Goal: Task Accomplishment & Management: Complete application form

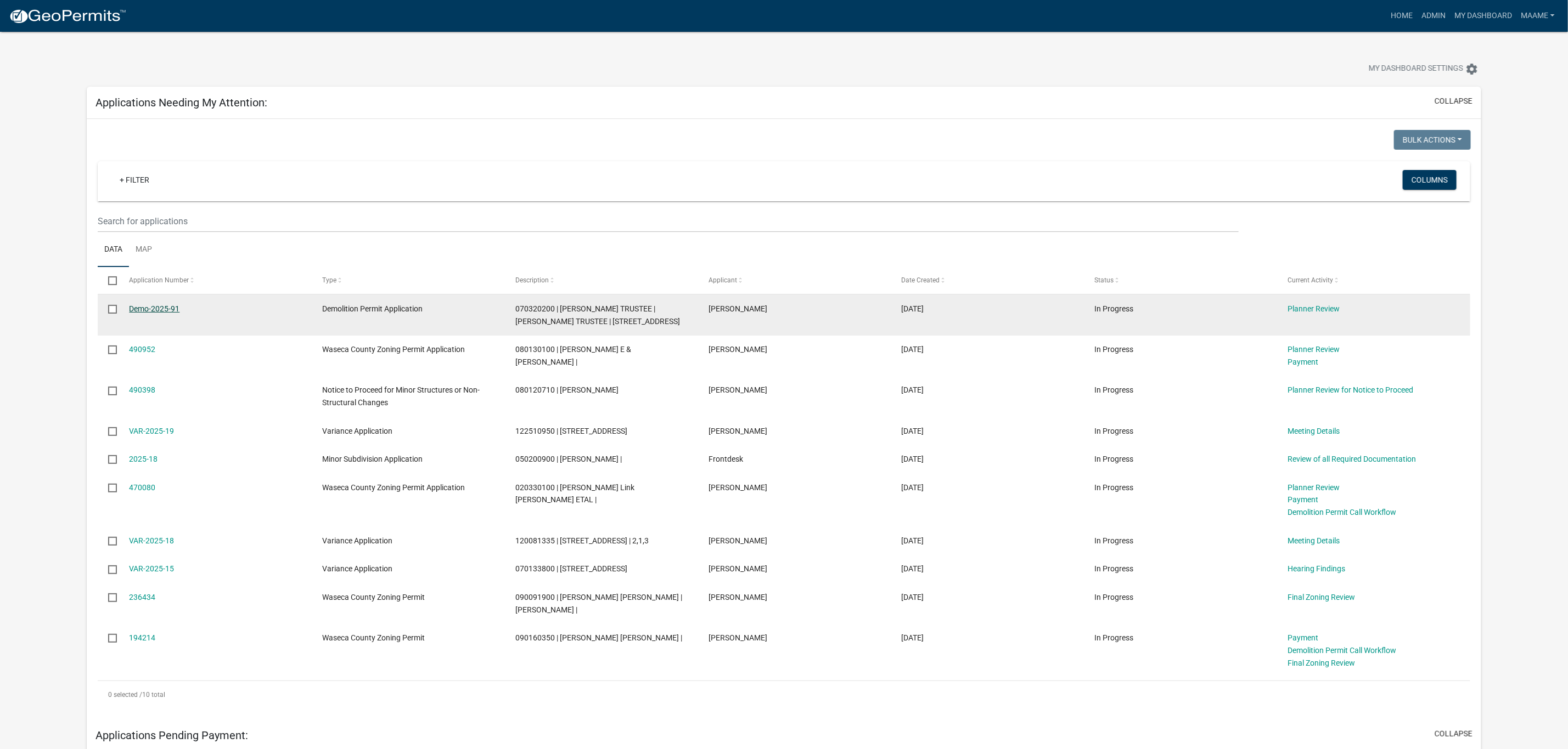
click at [158, 305] on link "Demo-2025-91" at bounding box center [154, 309] width 51 height 9
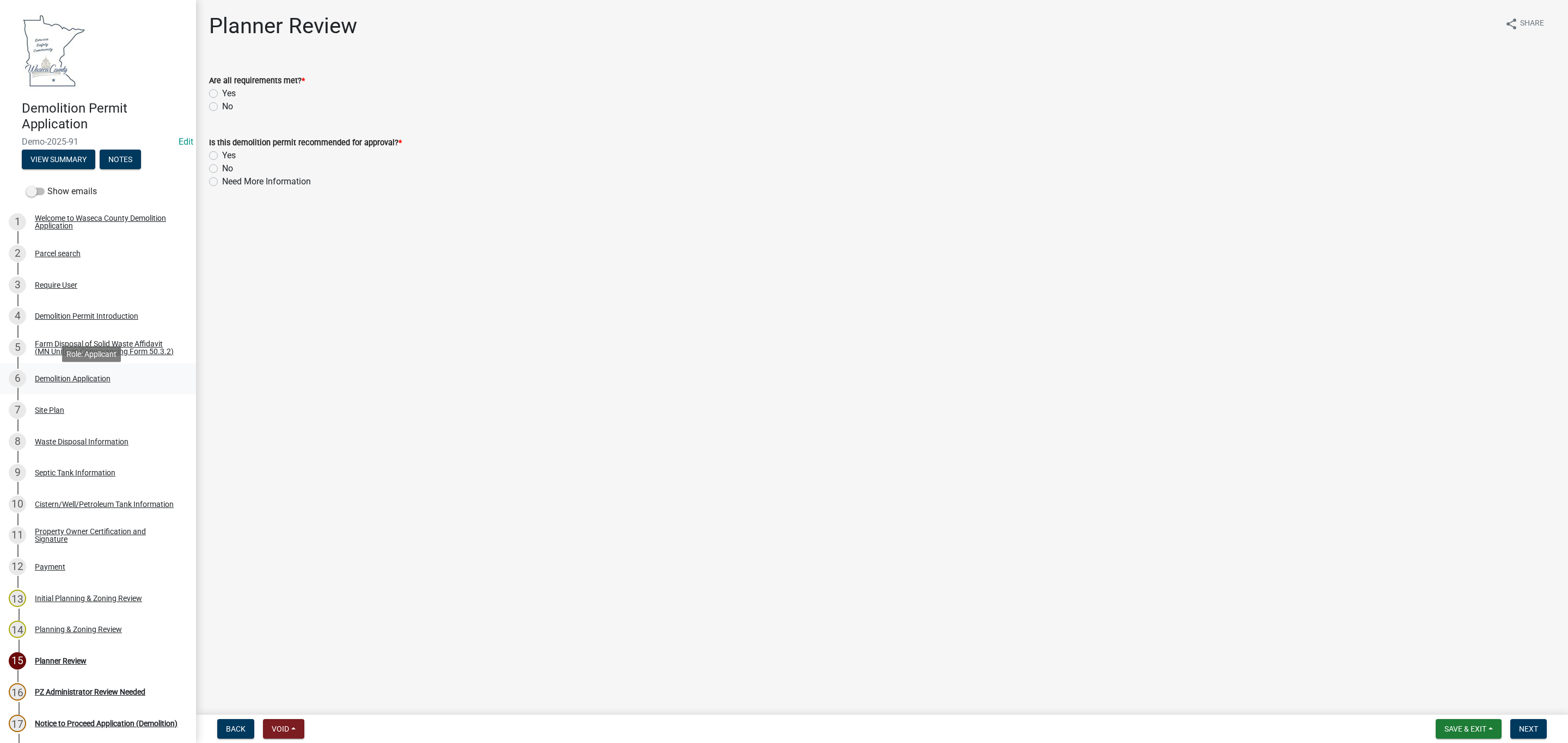
click at [41, 383] on div "Demolition Application" at bounding box center [73, 379] width 76 height 8
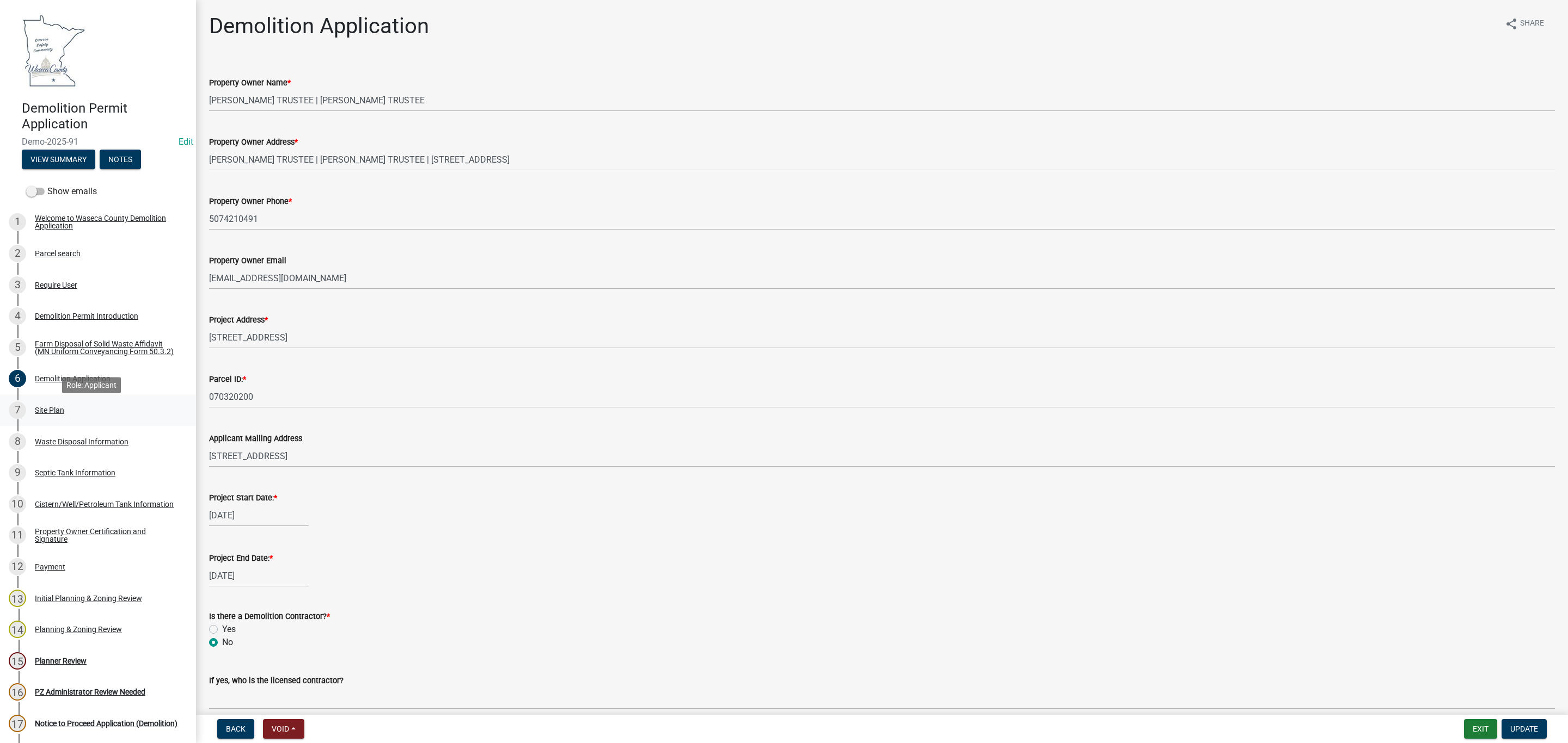
click at [46, 414] on div "Site Plan" at bounding box center [50, 411] width 29 height 8
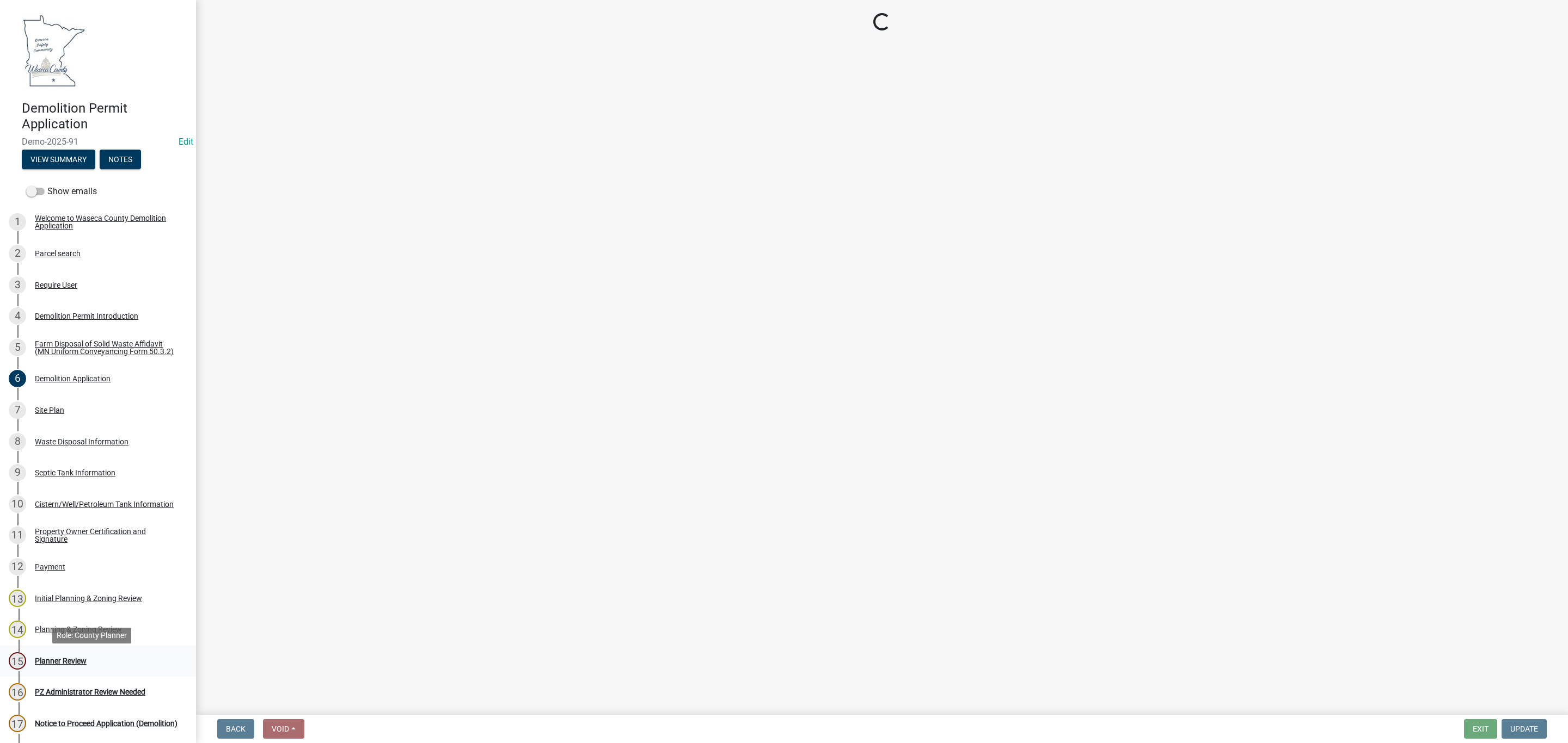
click at [48, 662] on div "Planner Review" at bounding box center [60, 661] width 52 height 8
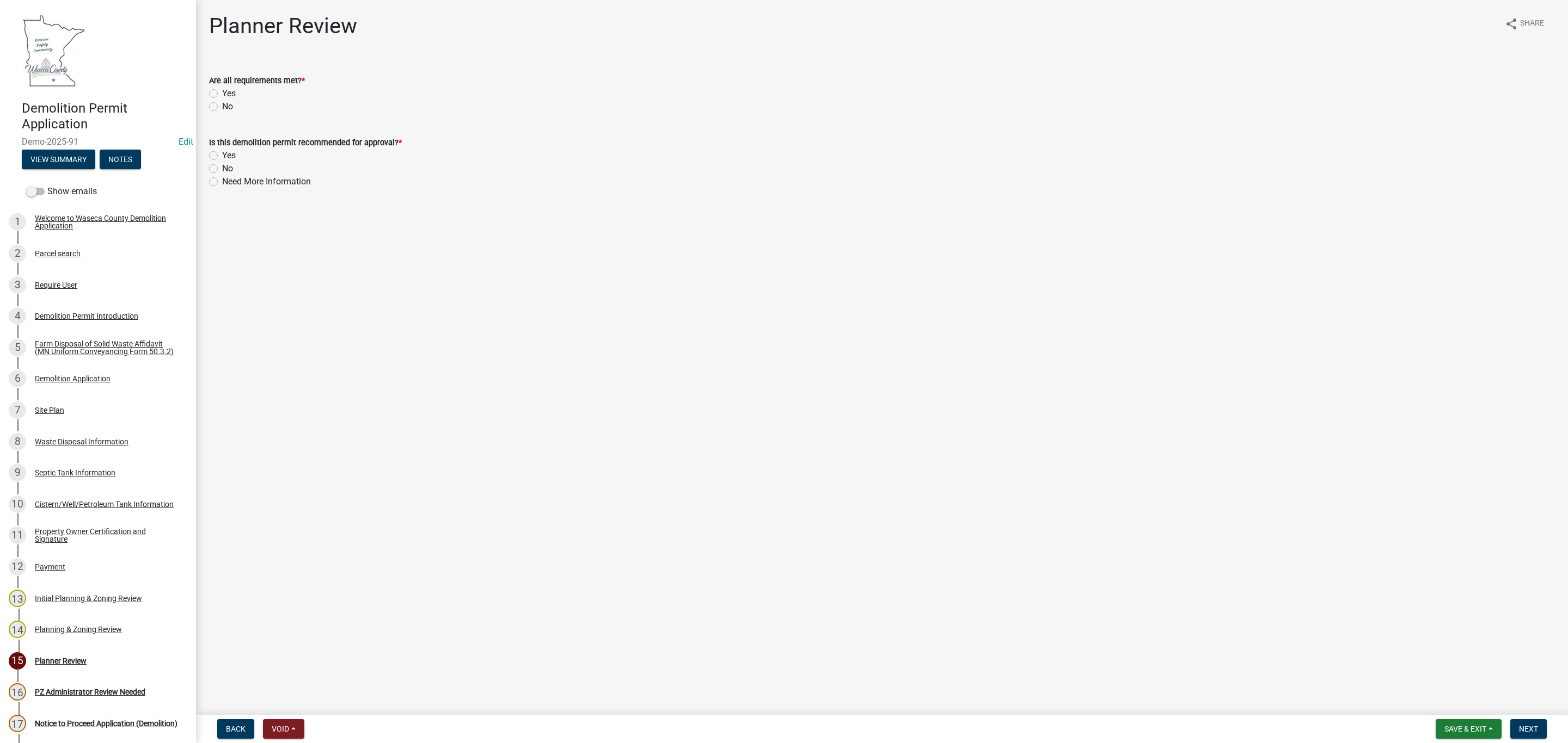
click at [222, 90] on label "Yes" at bounding box center [229, 94] width 14 height 13
click at [222, 90] on input "Yes" at bounding box center [225, 90] width 7 height 7
radio input "true"
click at [222, 155] on label "Yes" at bounding box center [229, 155] width 14 height 13
click at [222, 155] on input "Yes" at bounding box center [225, 152] width 7 height 7
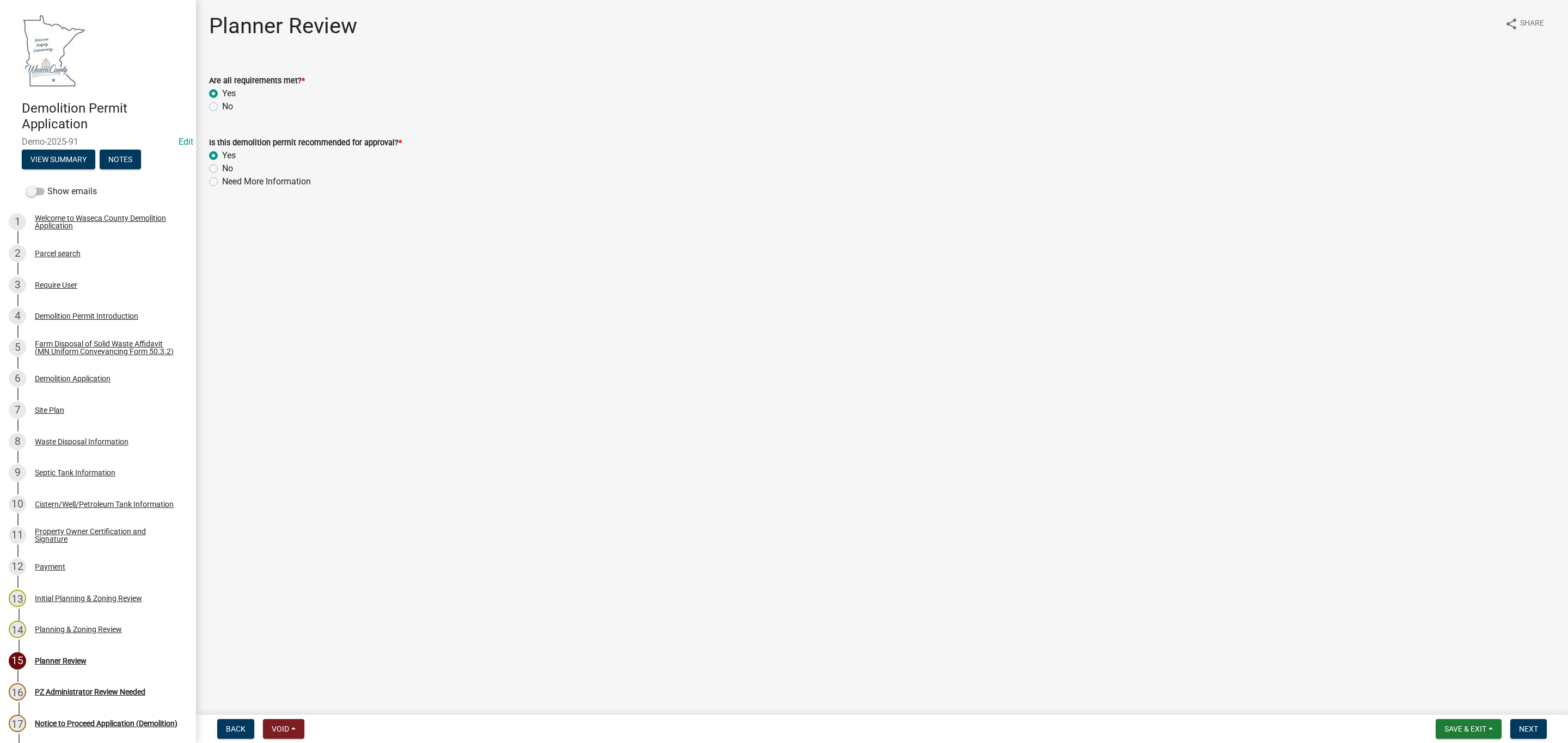
radio input "true"
click at [1456, 724] on span "Save & Exit" at bounding box center [1465, 728] width 42 height 9
click at [1428, 673] on button "Save" at bounding box center [1457, 675] width 87 height 26
click at [50, 414] on div "Site Plan" at bounding box center [50, 411] width 29 height 8
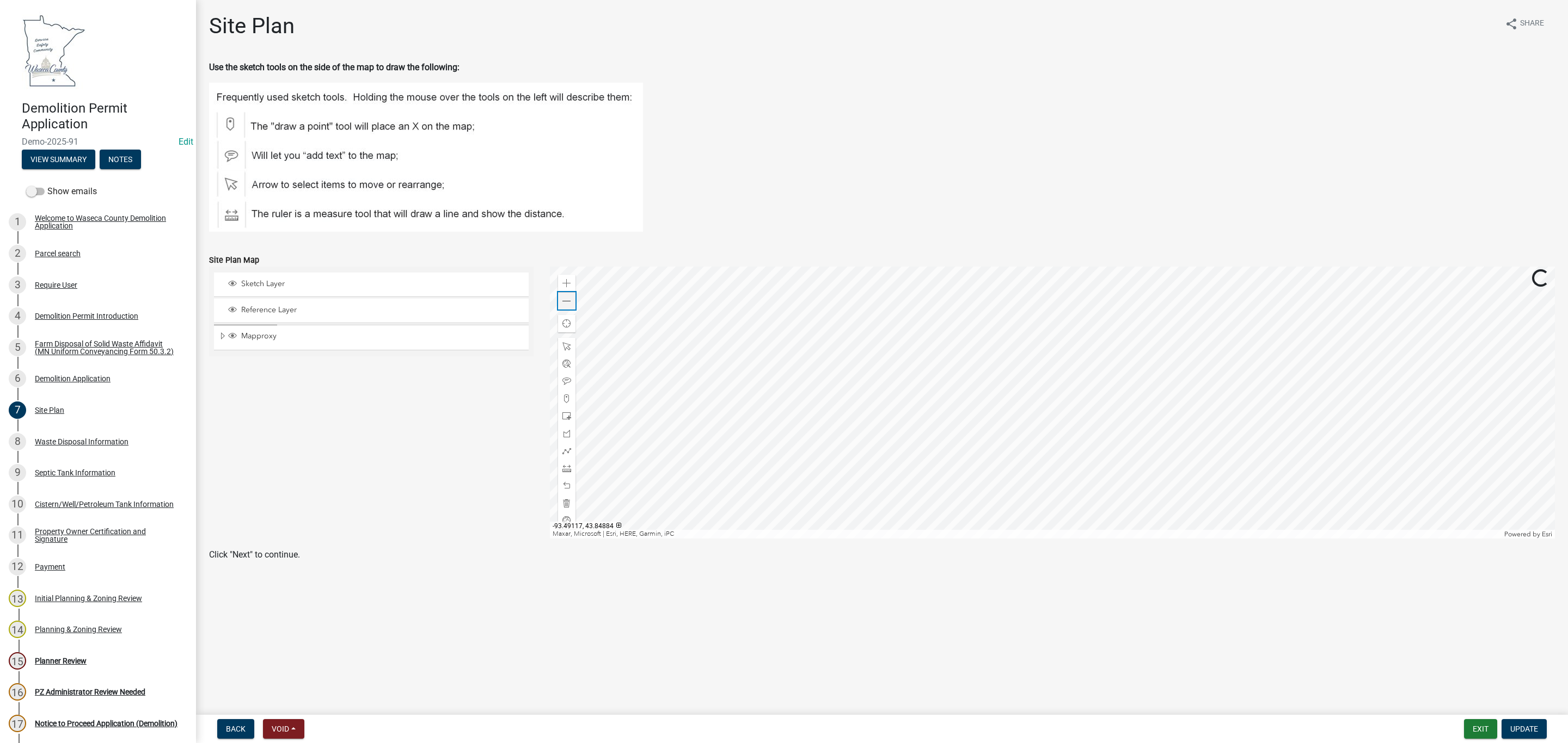
click at [562, 300] on span at bounding box center [566, 301] width 9 height 9
click at [104, 445] on div "Waste Disposal Information" at bounding box center [81, 442] width 94 height 8
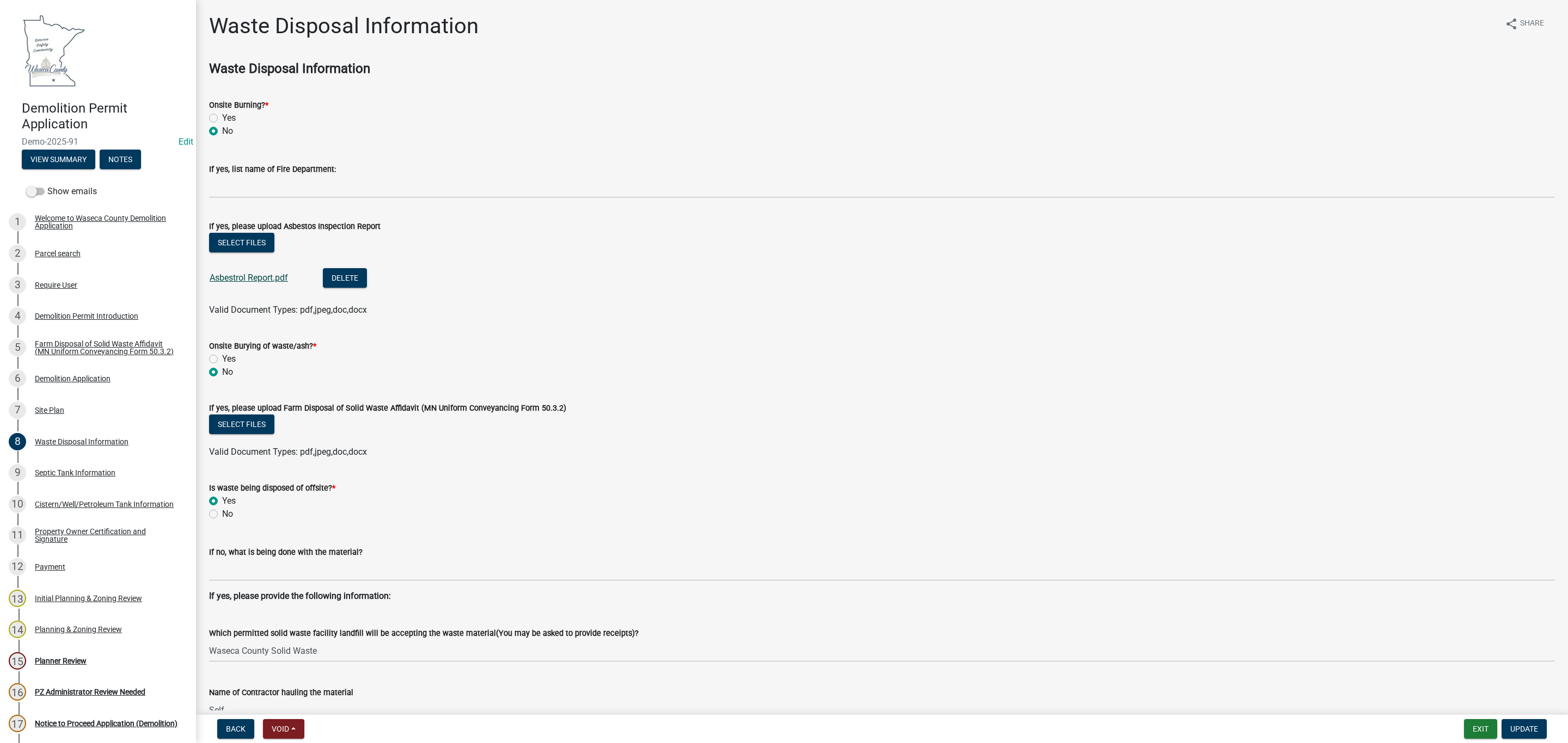
click at [231, 279] on link "Asbestrol Report.pdf" at bounding box center [248, 278] width 78 height 10
click at [54, 663] on div "Planner Review" at bounding box center [60, 661] width 52 height 8
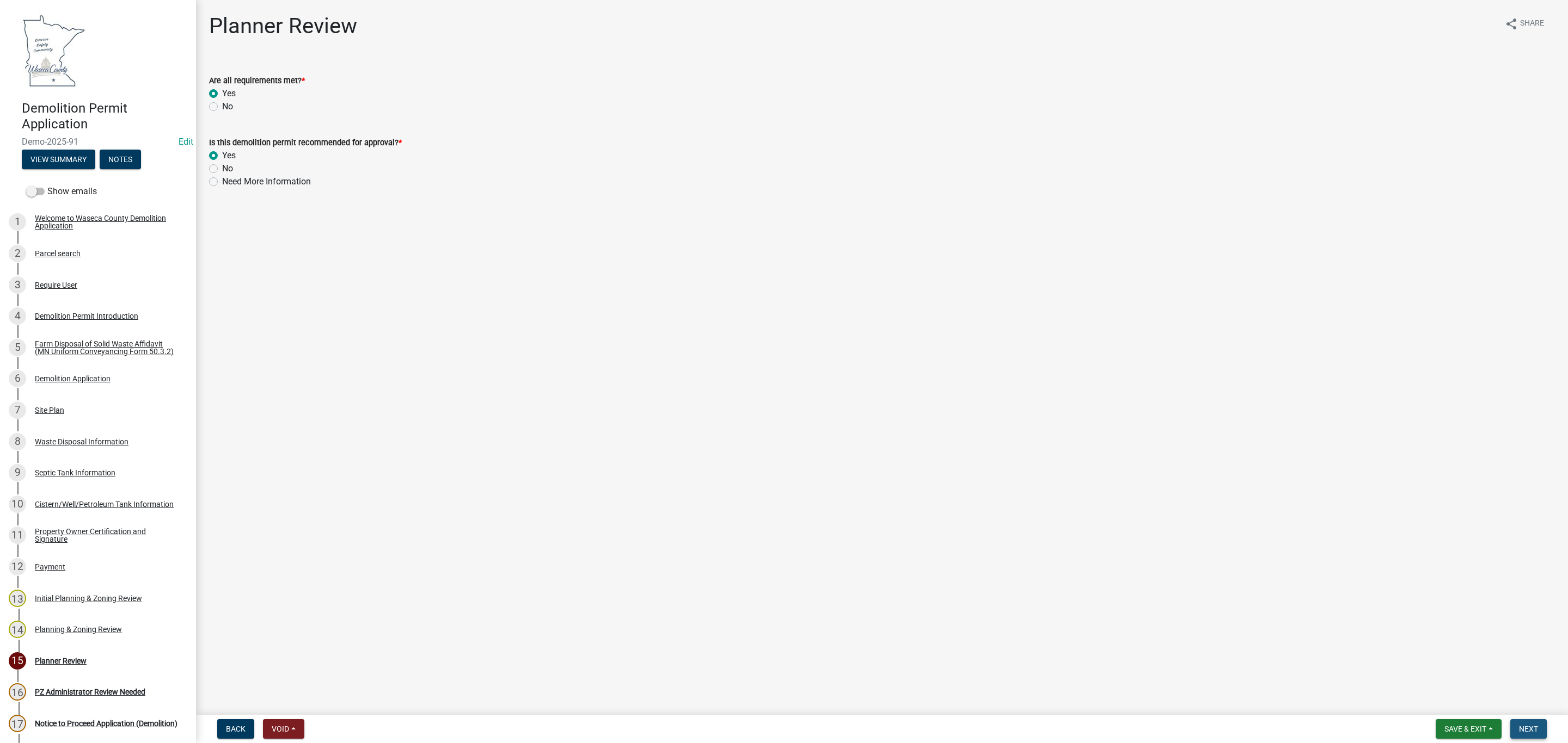
click at [1539, 727] on button "Next" at bounding box center [1528, 728] width 36 height 19
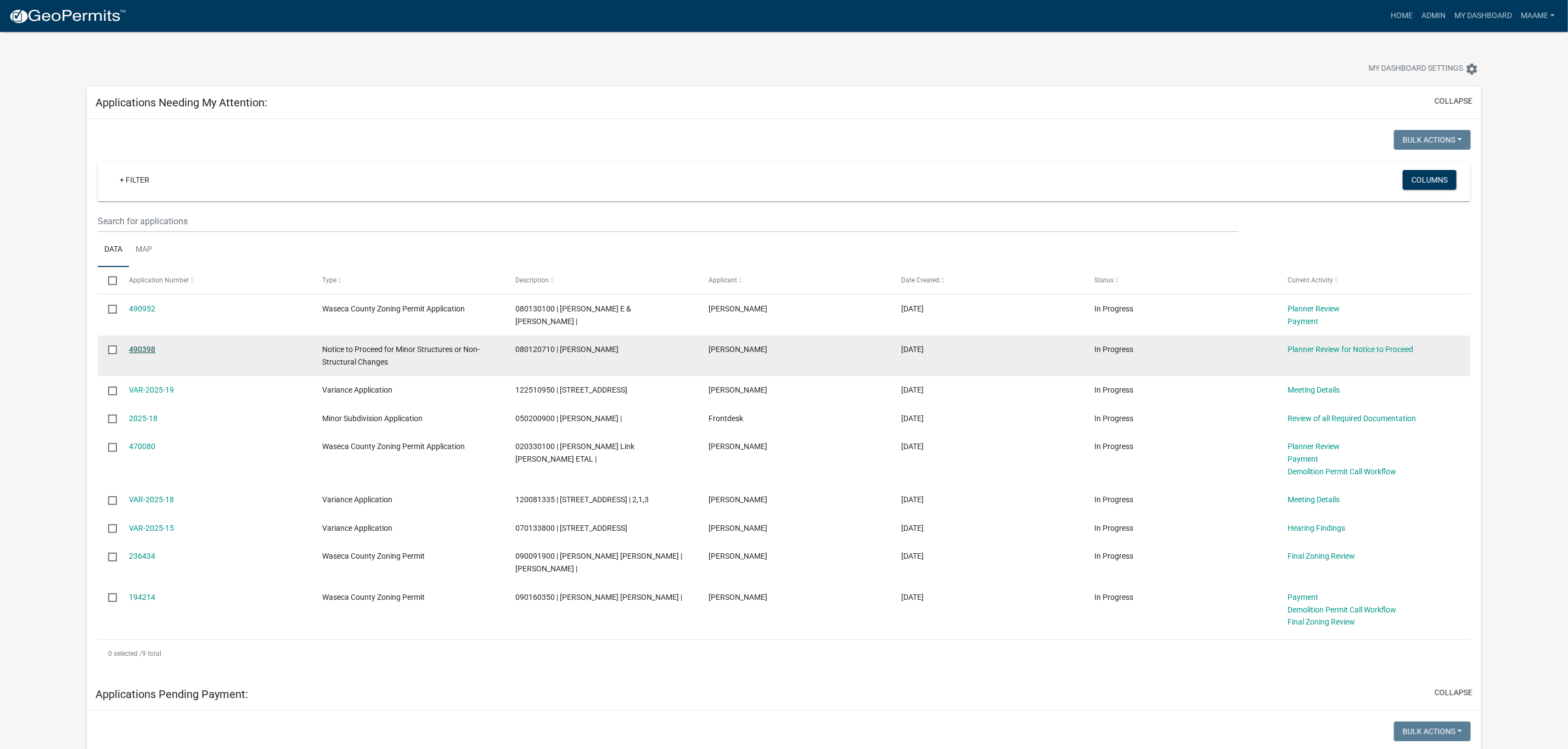
click at [147, 348] on link "490398" at bounding box center [142, 349] width 27 height 9
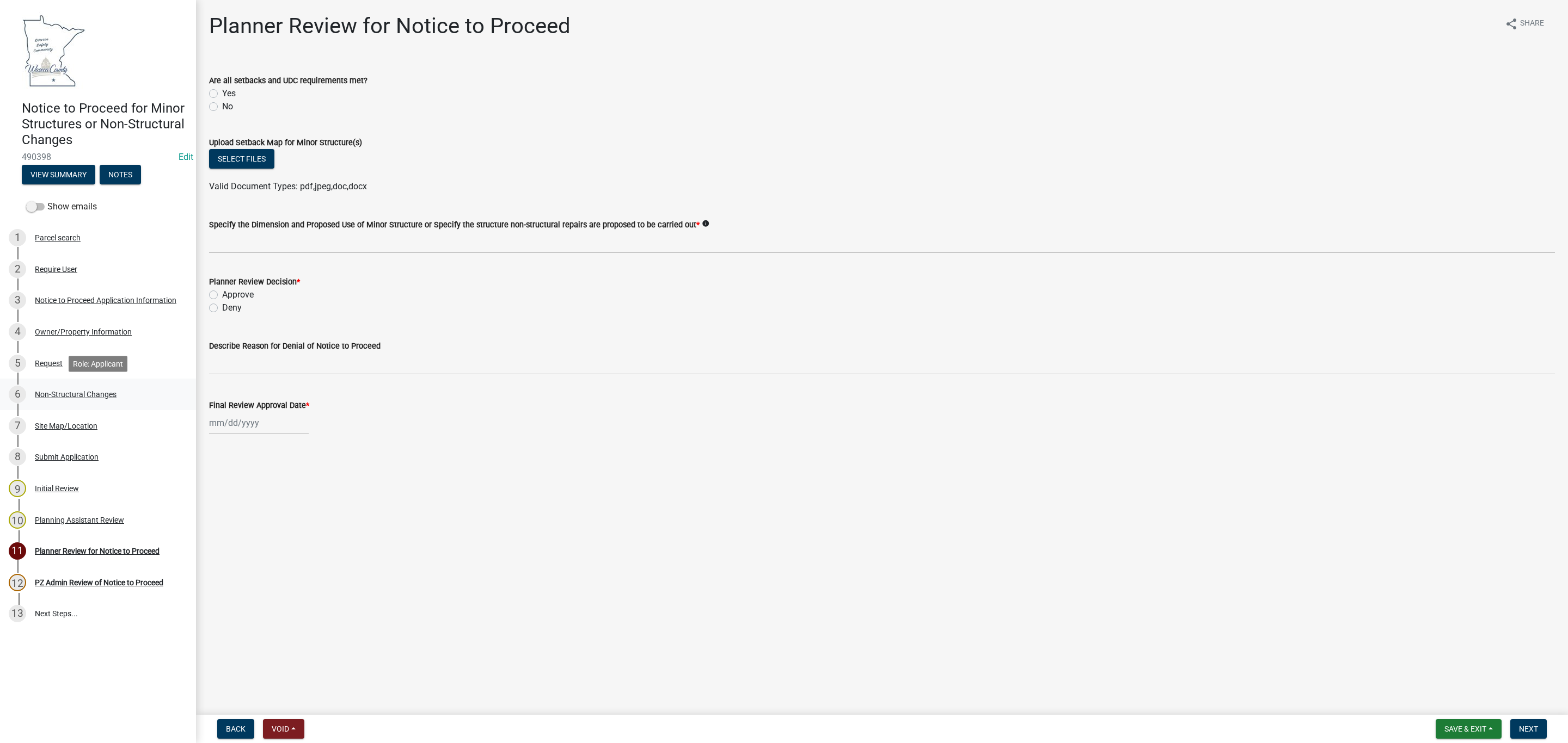
click at [54, 394] on div "Non-Structural Changes" at bounding box center [76, 394] width 82 height 8
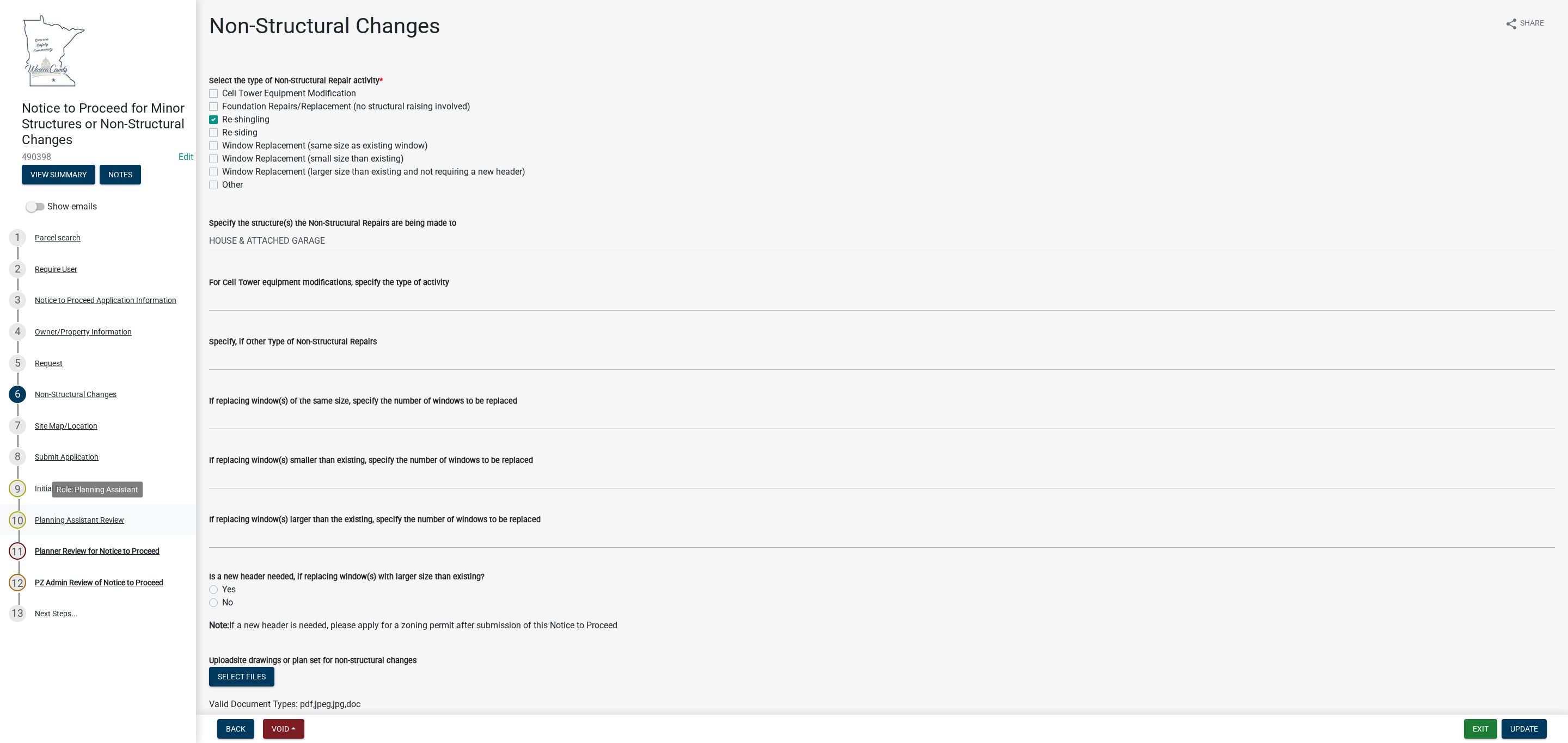
click at [69, 516] on div "Planning Assistant Review" at bounding box center [79, 520] width 89 height 8
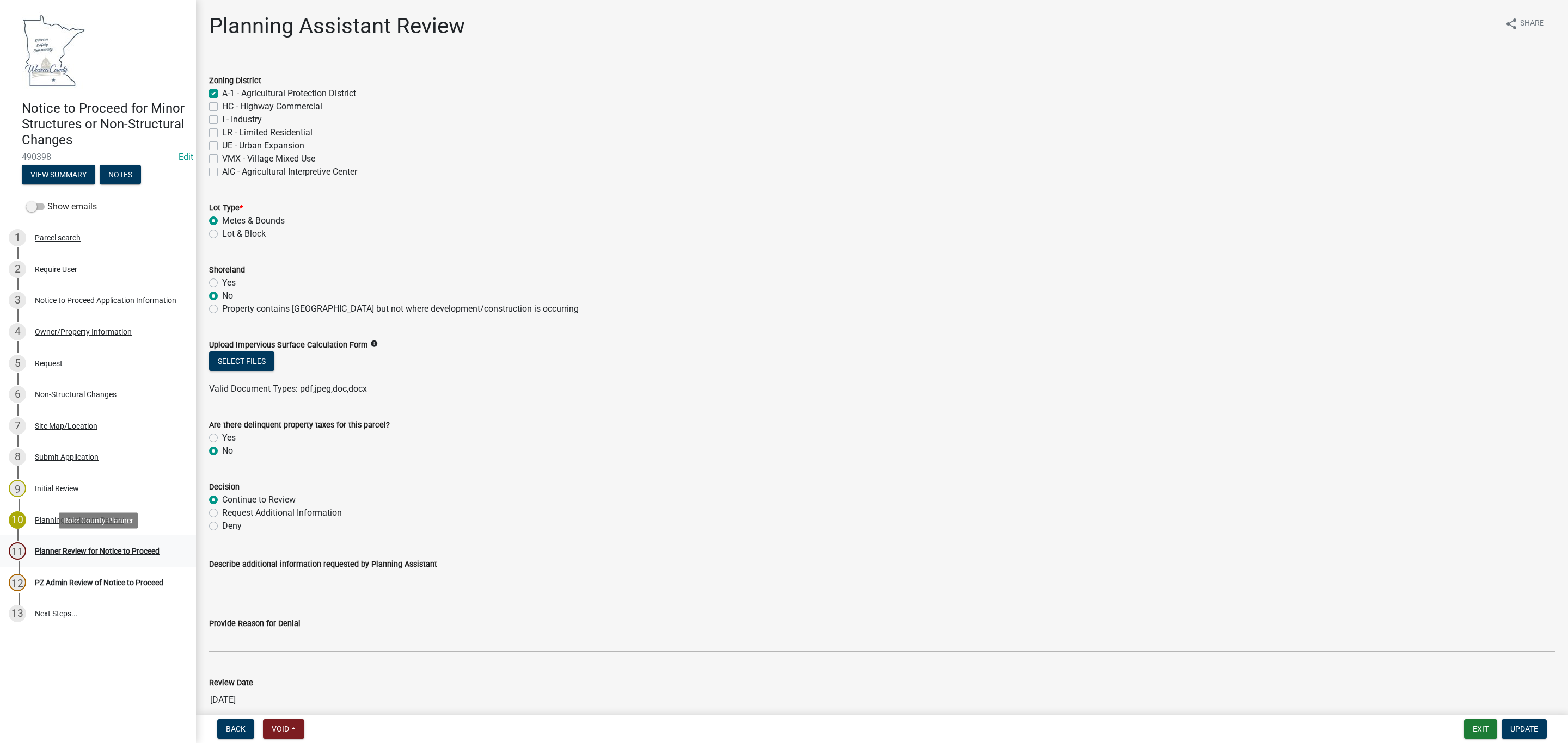
click at [91, 547] on div "Planner Review for Notice to Proceed" at bounding box center [97, 551] width 125 height 8
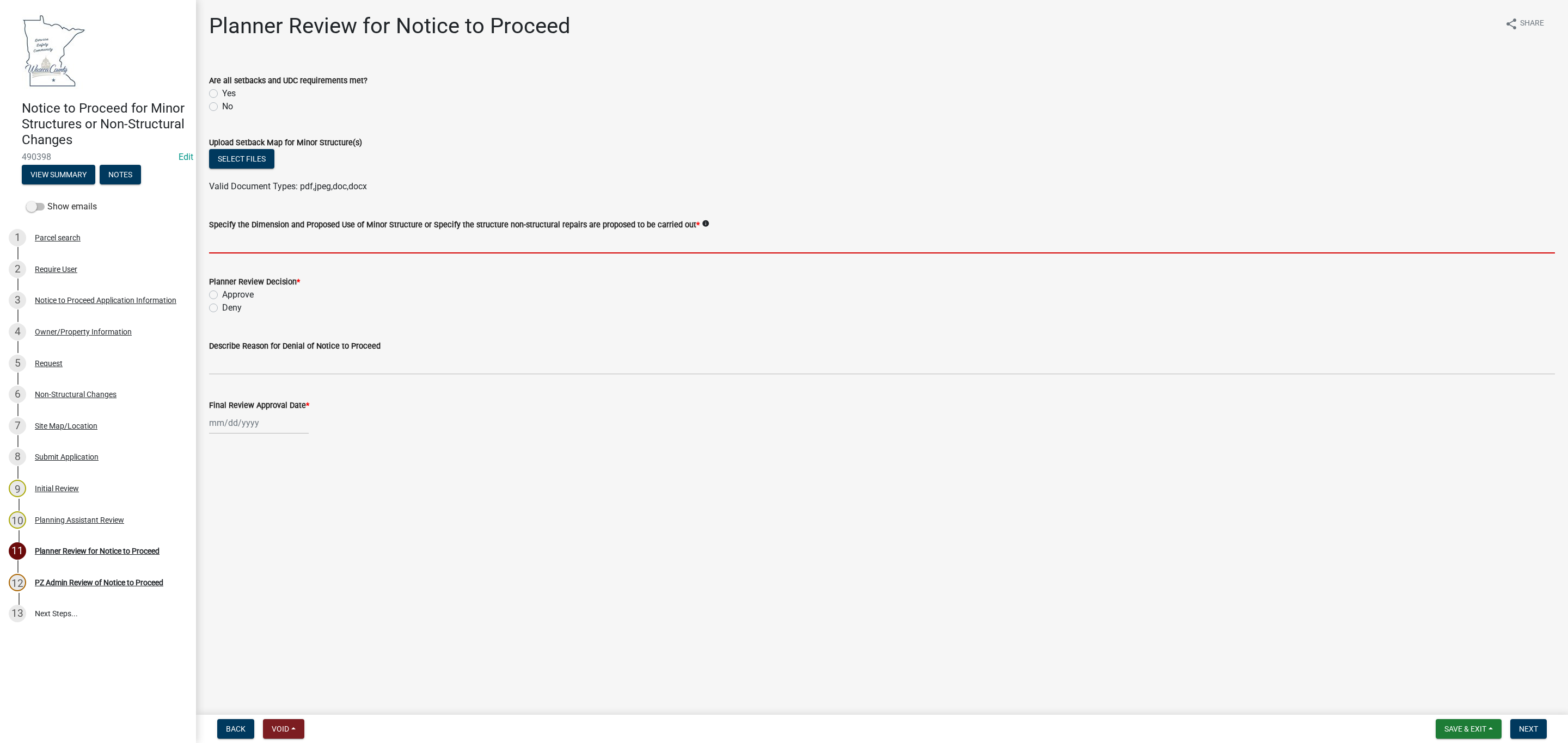
click at [275, 234] on input "Specify the Dimension and Proposed Use of Minor Structure or Specify the struct…" at bounding box center [882, 242] width 1346 height 22
type input "Re-shingling Home and Attached Garage"
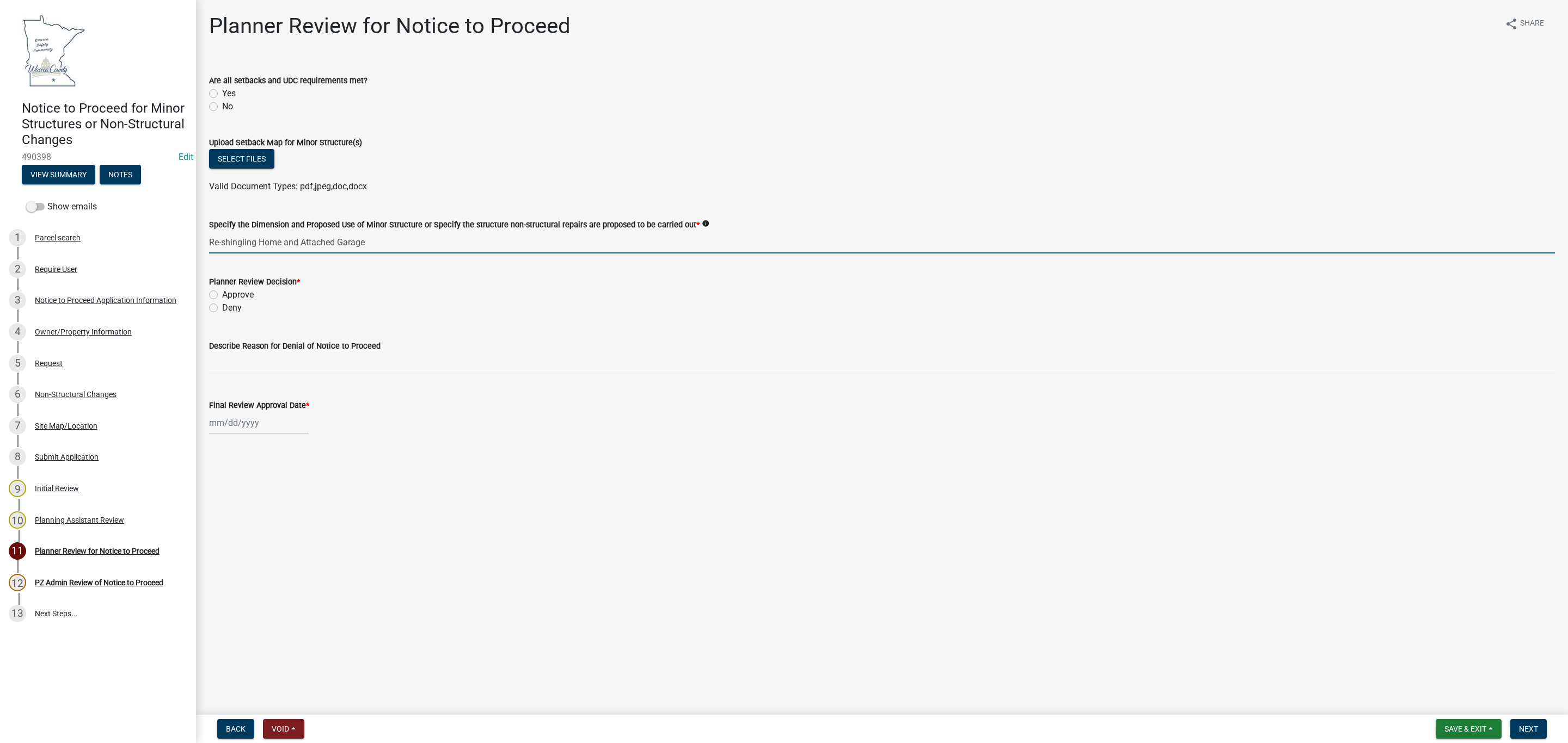
click at [213, 286] on div "Planner Review Decision *" at bounding box center [882, 281] width 1346 height 13
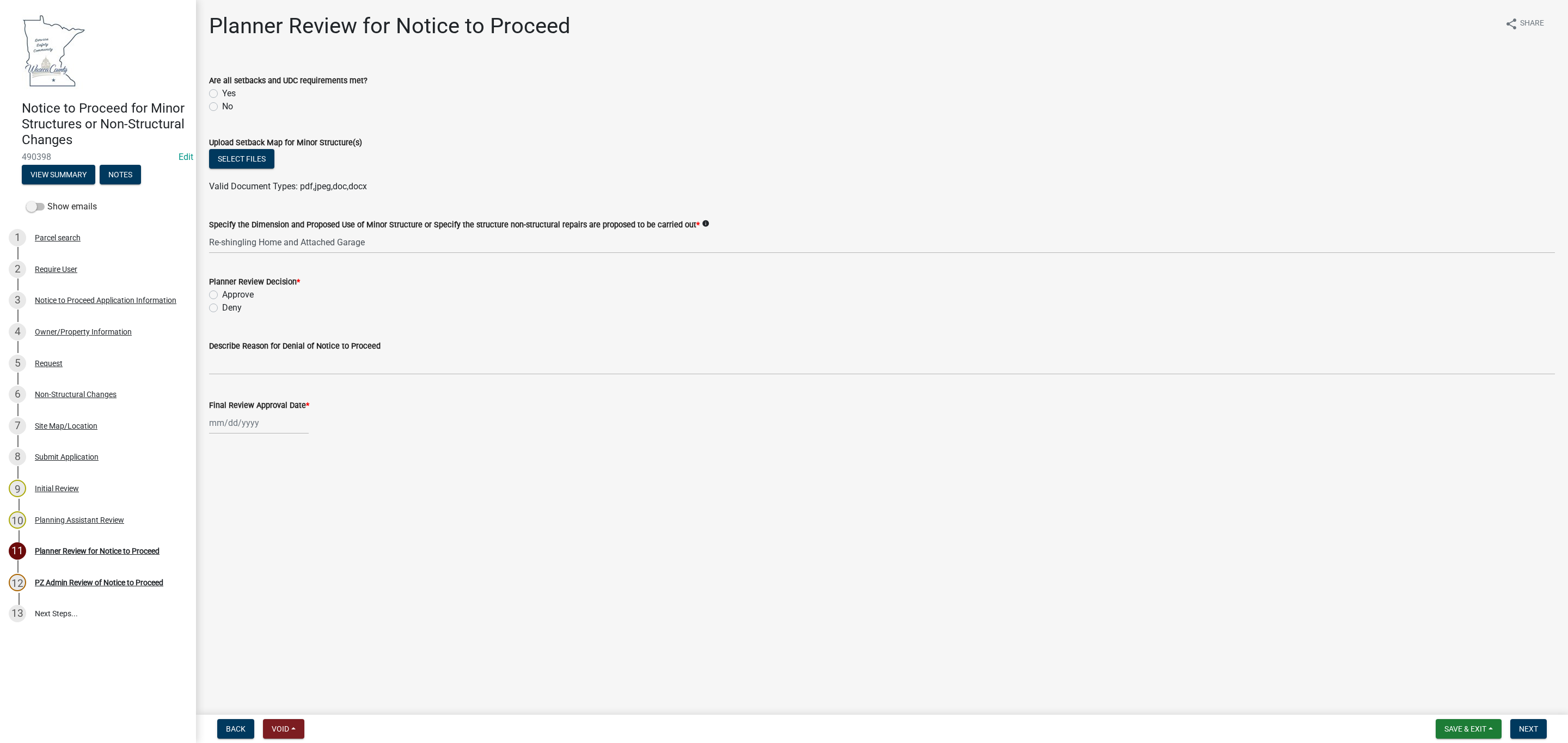
click at [222, 292] on label "Approve" at bounding box center [237, 295] width 32 height 13
click at [222, 292] on input "Approve" at bounding box center [225, 291] width 7 height 7
radio input "true"
select select "10"
select select "2025"
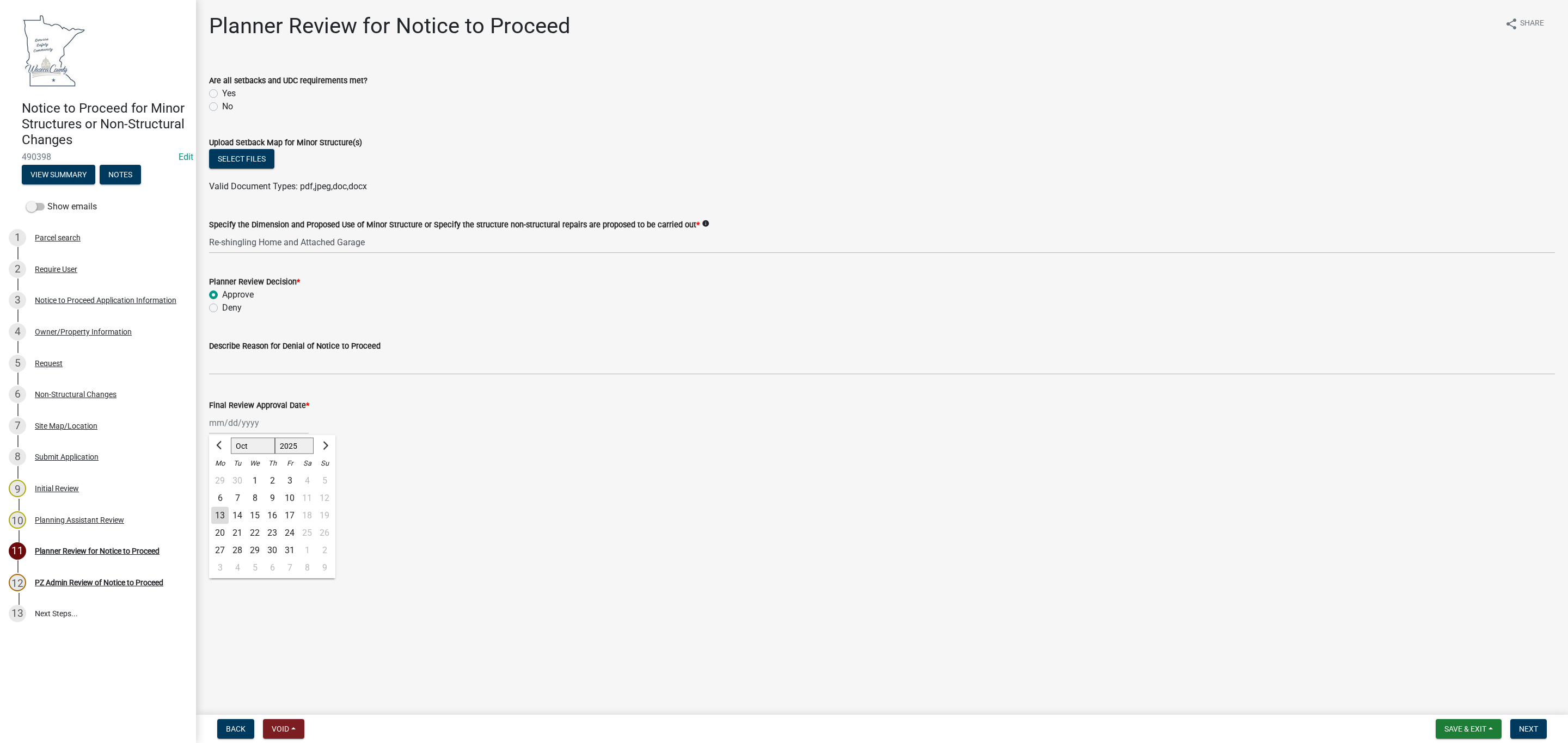
click at [221, 424] on div "[PERSON_NAME] Feb Mar Apr [PERSON_NAME][DATE] Oct Nov [DATE] 1526 1527 1528 152…" at bounding box center [258, 423] width 100 height 22
click at [220, 517] on div "13" at bounding box center [220, 516] width 18 height 18
type input "[DATE]"
click at [222, 91] on label "Yes" at bounding box center [229, 94] width 14 height 13
click at [222, 91] on input "Yes" at bounding box center [225, 90] width 7 height 7
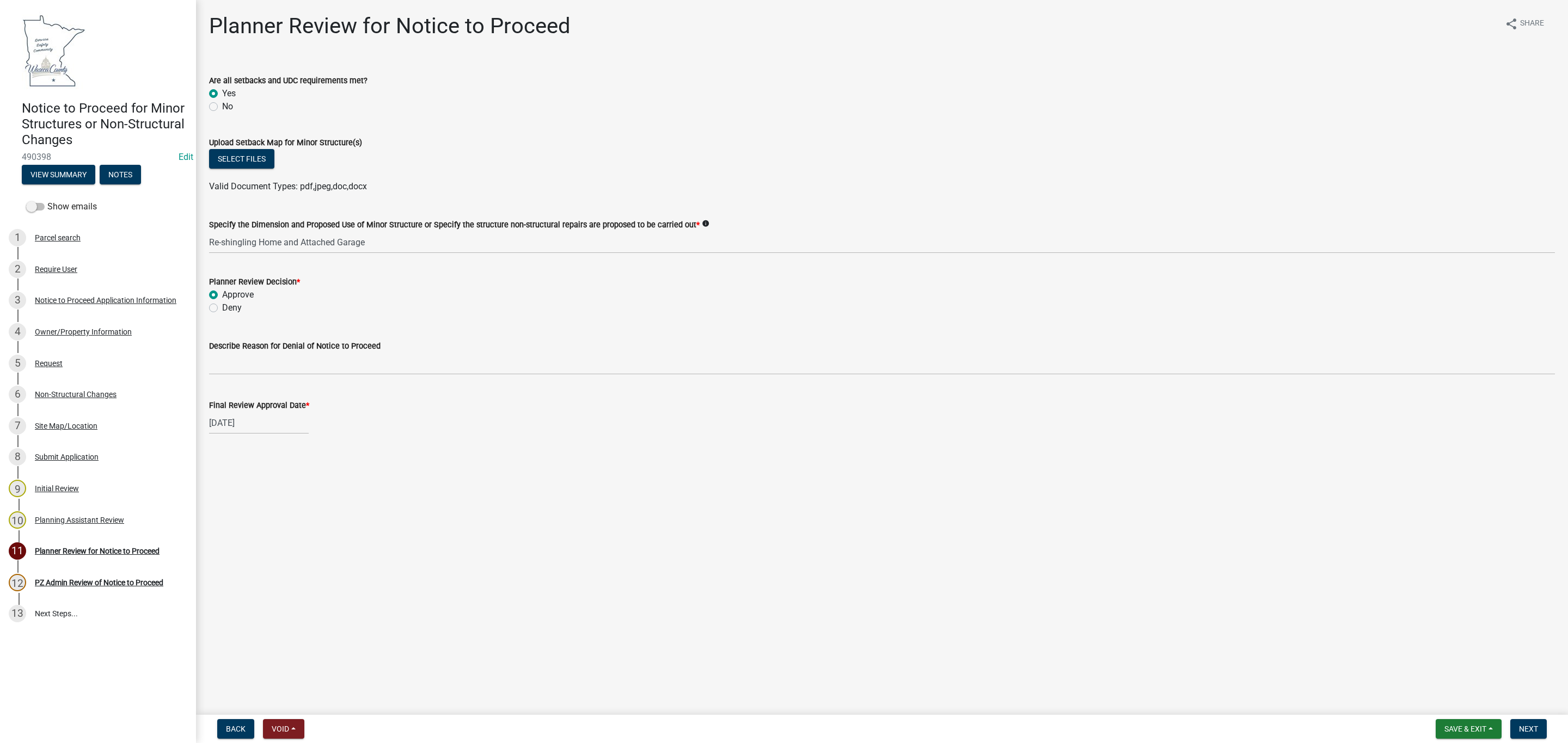
radio input "true"
click at [1530, 728] on span "Next" at bounding box center [1529, 728] width 19 height 9
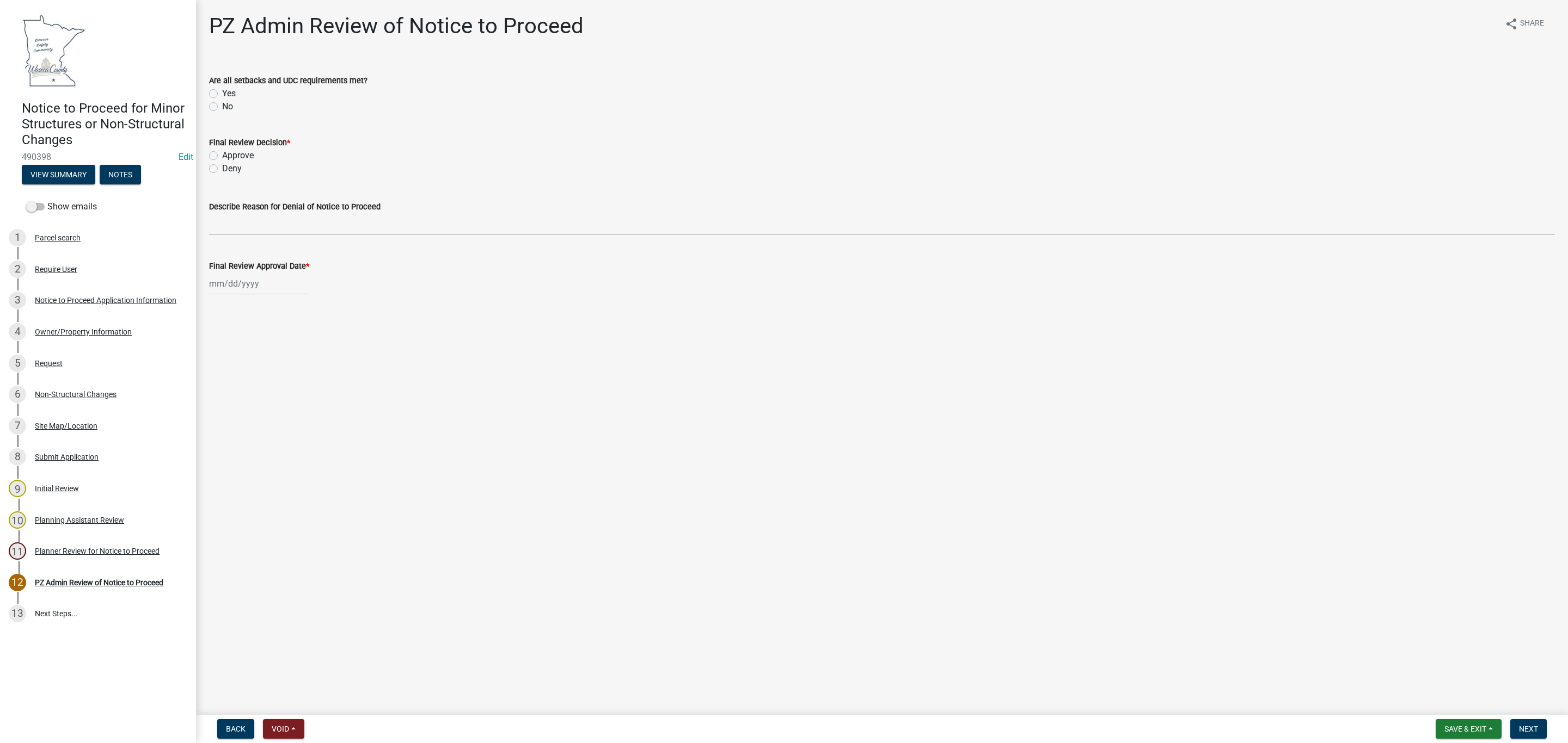
drag, startPoint x: 46, startPoint y: 189, endPoint x: 435, endPoint y: 776, distance: 704.2
drag, startPoint x: 435, startPoint y: 776, endPoint x: 993, endPoint y: 456, distance: 643.2
click at [899, 353] on main "PZ Admin Review of Notice to Proceed share Share Are all setbacks and UDC requi…" at bounding box center [881, 355] width 1372 height 711
click at [1469, 724] on button "Save & Exit" at bounding box center [1468, 728] width 66 height 19
click at [1457, 694] on button "Save & Exit" at bounding box center [1457, 701] width 87 height 26
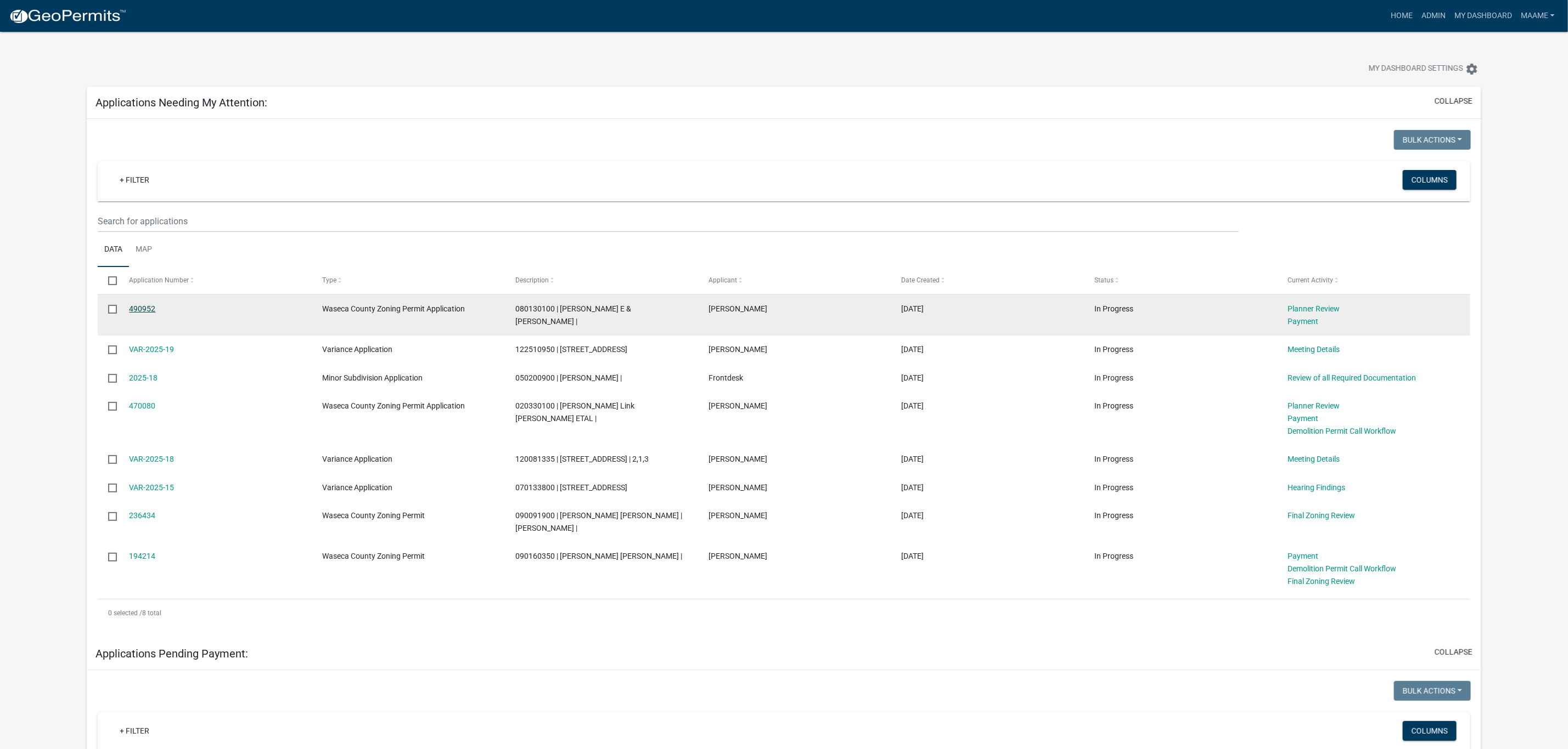
click at [134, 309] on link "490952" at bounding box center [142, 309] width 27 height 9
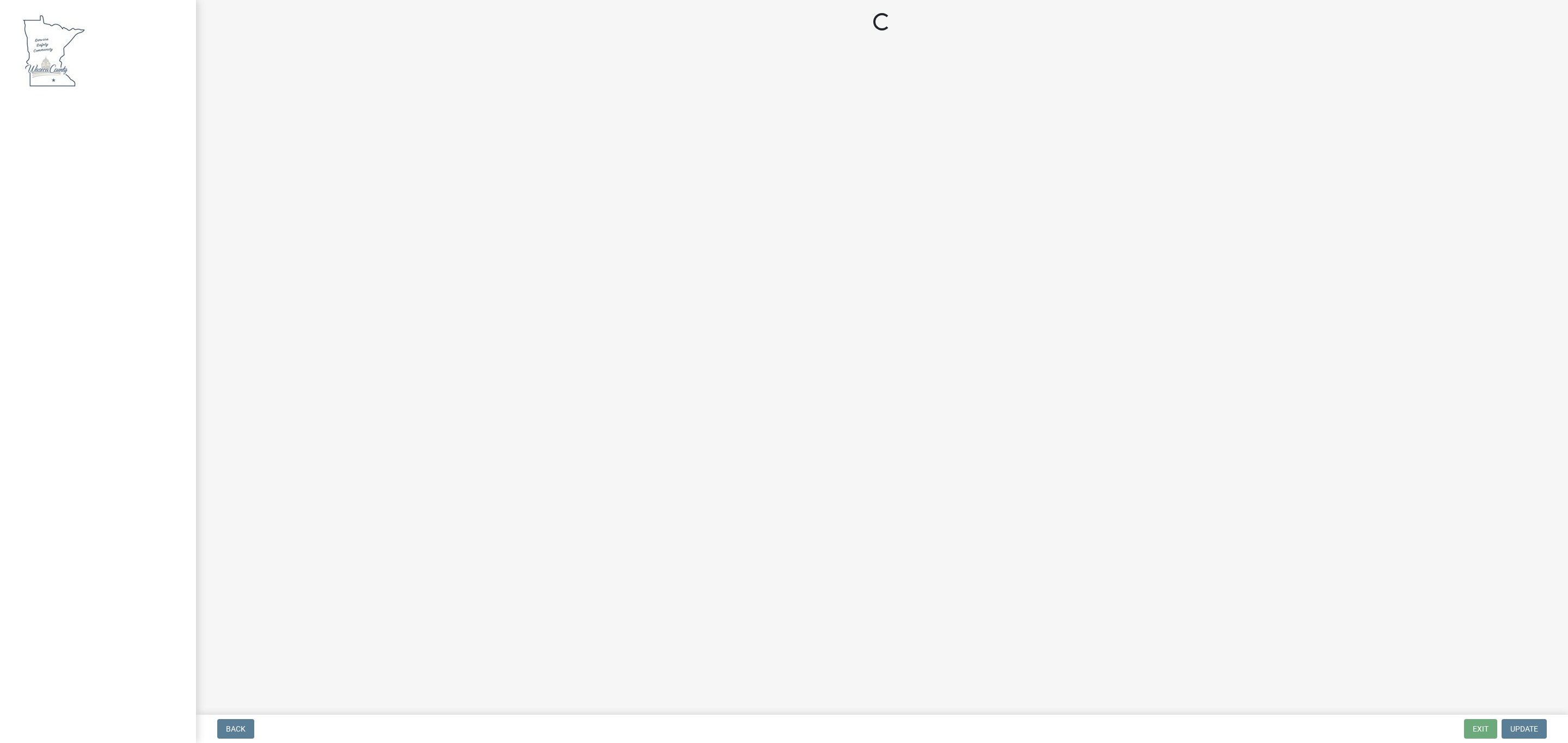
select select "3: 3"
